Goal: Task Accomplishment & Management: Manage account settings

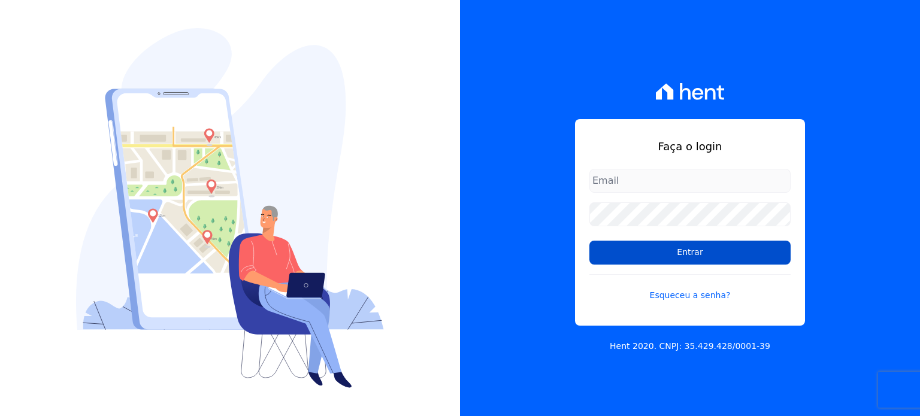
type input "[EMAIL_ADDRESS][DOMAIN_NAME]"
click at [744, 257] on input "Entrar" at bounding box center [689, 253] width 201 height 24
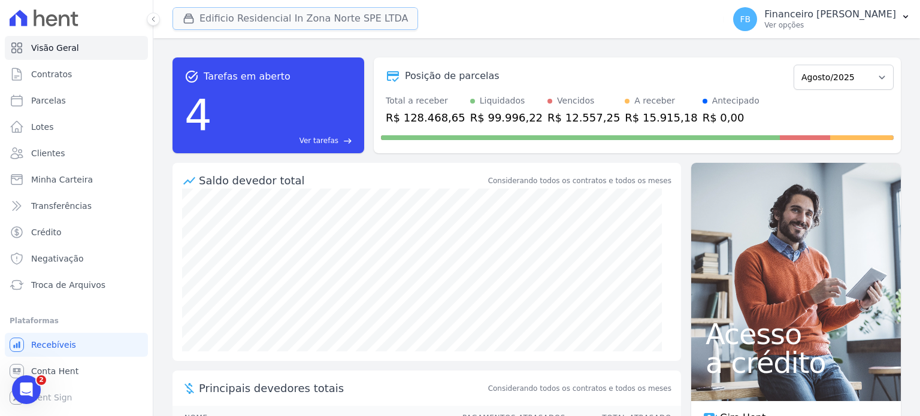
click at [283, 19] on button "Edificio Residencial In Zona Norte SPE LTDA" at bounding box center [295, 18] width 246 height 23
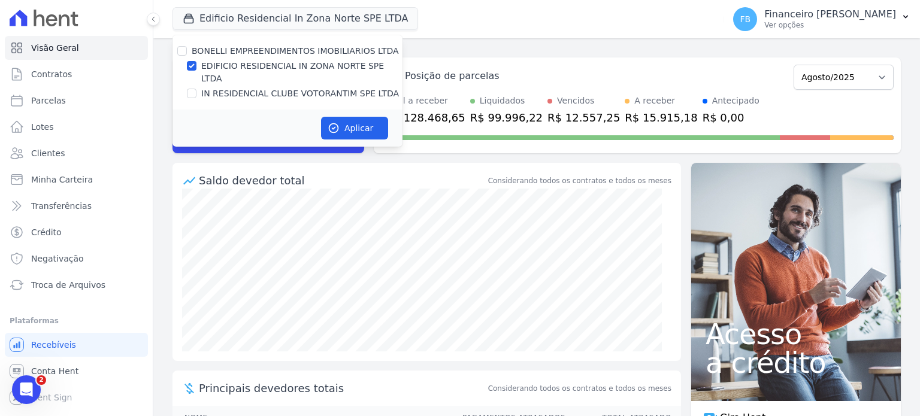
click at [312, 59] on div "BONELLI EMPREENDIMENTOS IMOBILIARIOS LTDA EDIFICIO RESIDENCIAL IN ZONA NORTE SP…" at bounding box center [287, 72] width 230 height 74
click at [311, 70] on label "EDIFICIO RESIDENCIAL IN ZONA NORTE SPE LTDA" at bounding box center [301, 72] width 201 height 25
click at [196, 70] on input "EDIFICIO RESIDENCIAL IN ZONA NORTE SPE LTDA" at bounding box center [192, 66] width 10 height 10
checkbox input "false"
click at [311, 74] on div "BONELLI EMPREENDIMENTOS IMOBILIARIOS LTDA EDIFICIO RESIDENCIAL IN ZONA NORTE SP…" at bounding box center [287, 72] width 230 height 74
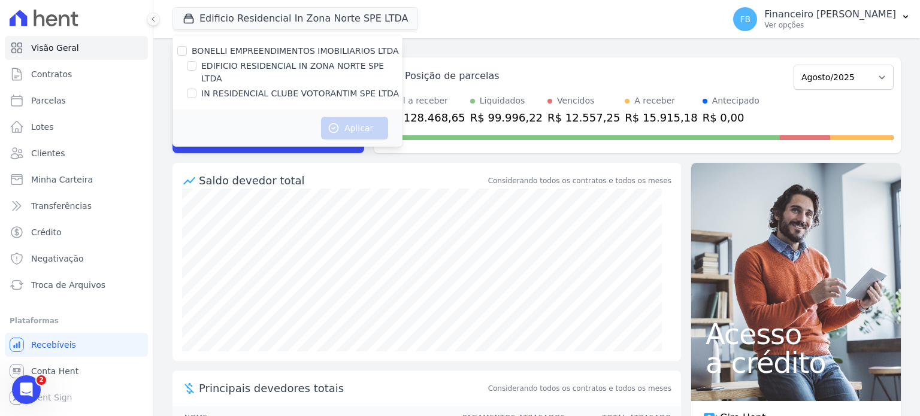
click at [311, 87] on label "IN RESIDENCIAL CLUBE VOTORANTIM SPE LTDA" at bounding box center [300, 93] width 198 height 13
click at [196, 89] on input "IN RESIDENCIAL CLUBE VOTORANTIM SPE LTDA" at bounding box center [192, 94] width 10 height 10
checkbox input "true"
click at [345, 117] on button "Aplicar" at bounding box center [354, 128] width 67 height 23
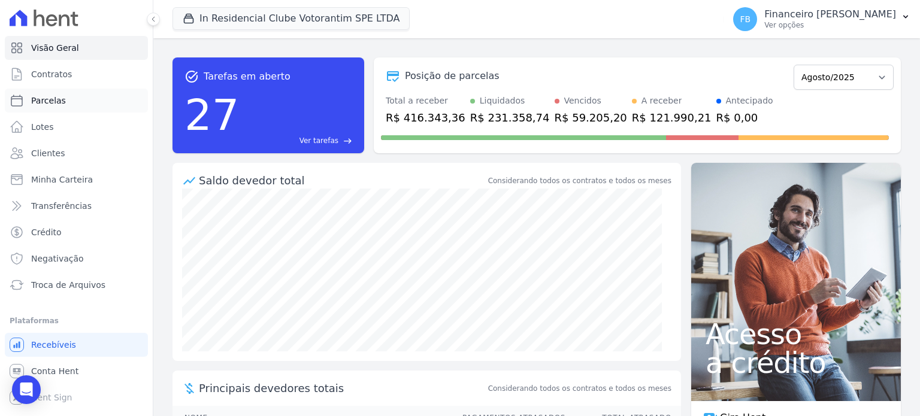
click at [78, 97] on link "Parcelas" at bounding box center [76, 101] width 143 height 24
select select
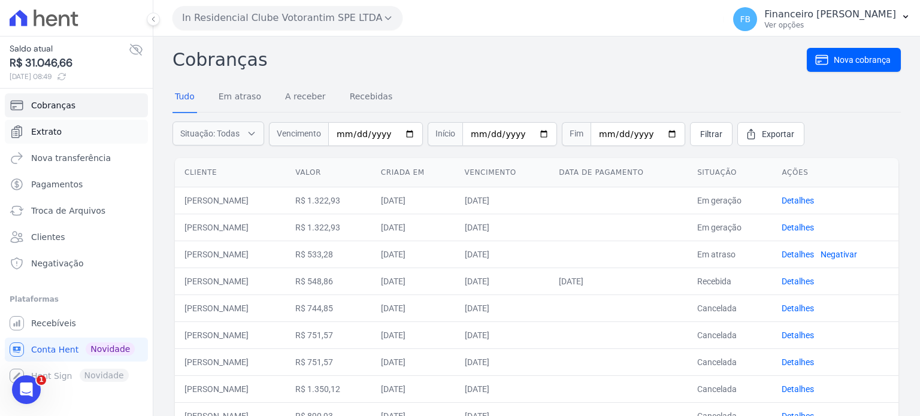
click at [60, 135] on link "Extrato" at bounding box center [76, 132] width 143 height 24
